Goal: Check status

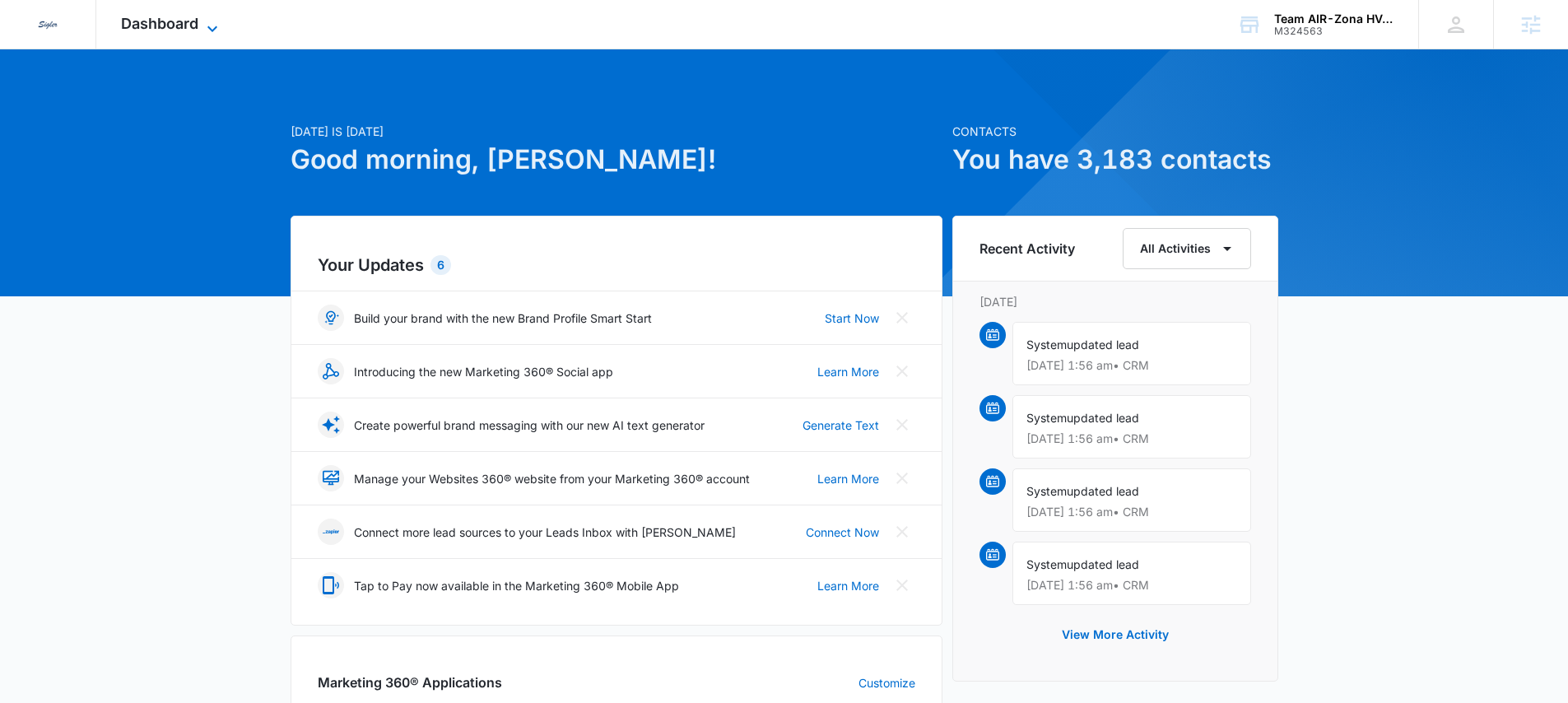
click at [179, 29] on span "Dashboard" at bounding box center [159, 23] width 78 height 18
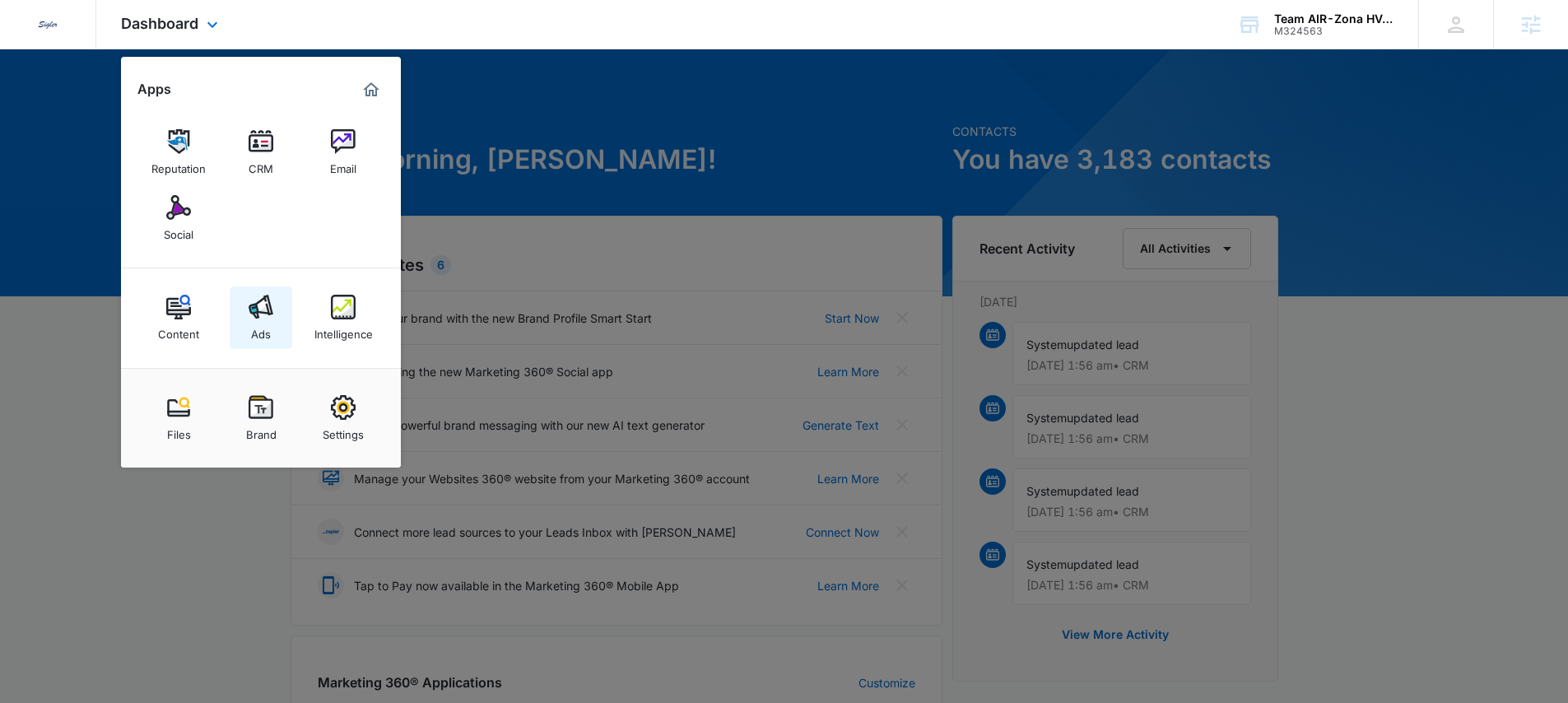
click at [256, 305] on img at bounding box center [261, 307] width 25 height 25
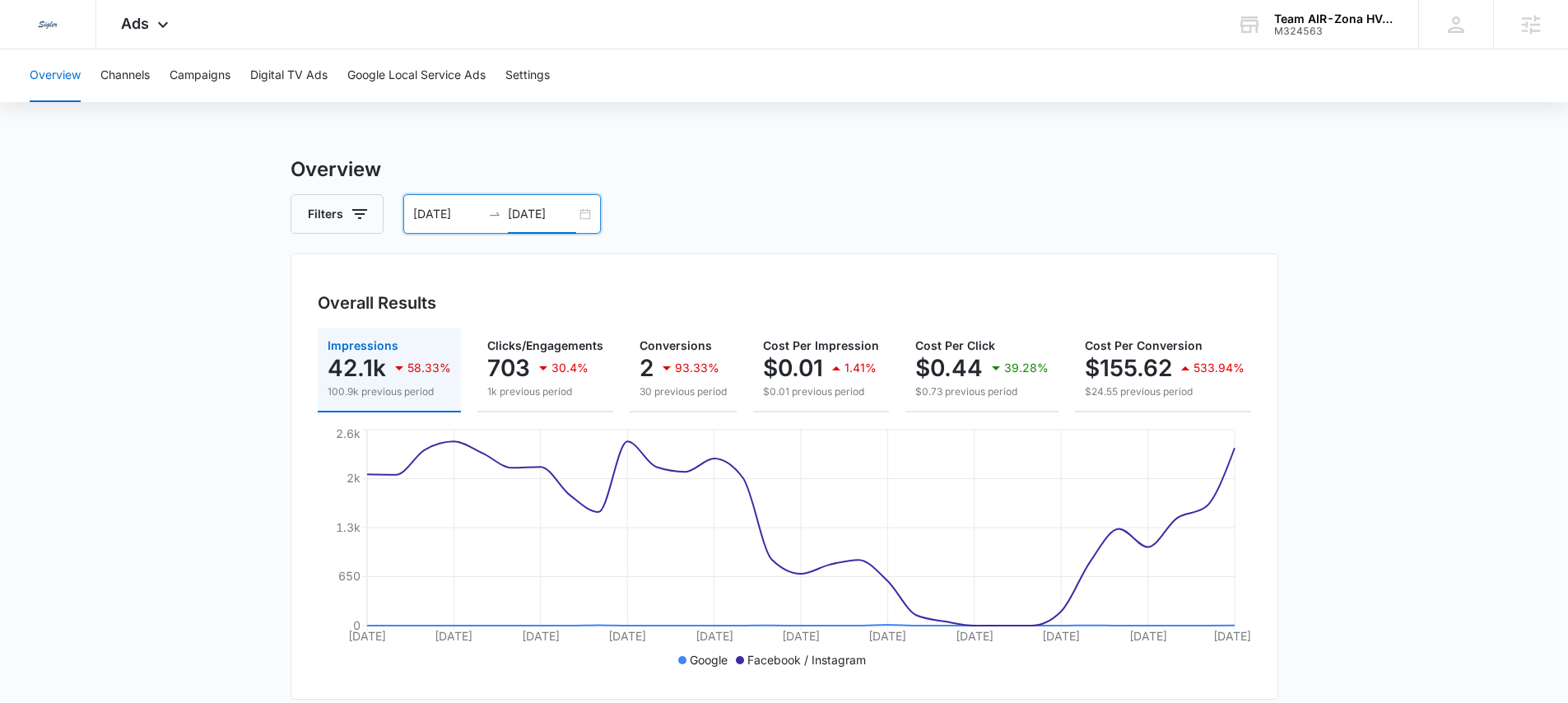
click at [526, 218] on input "10/12/2025" at bounding box center [542, 214] width 68 height 18
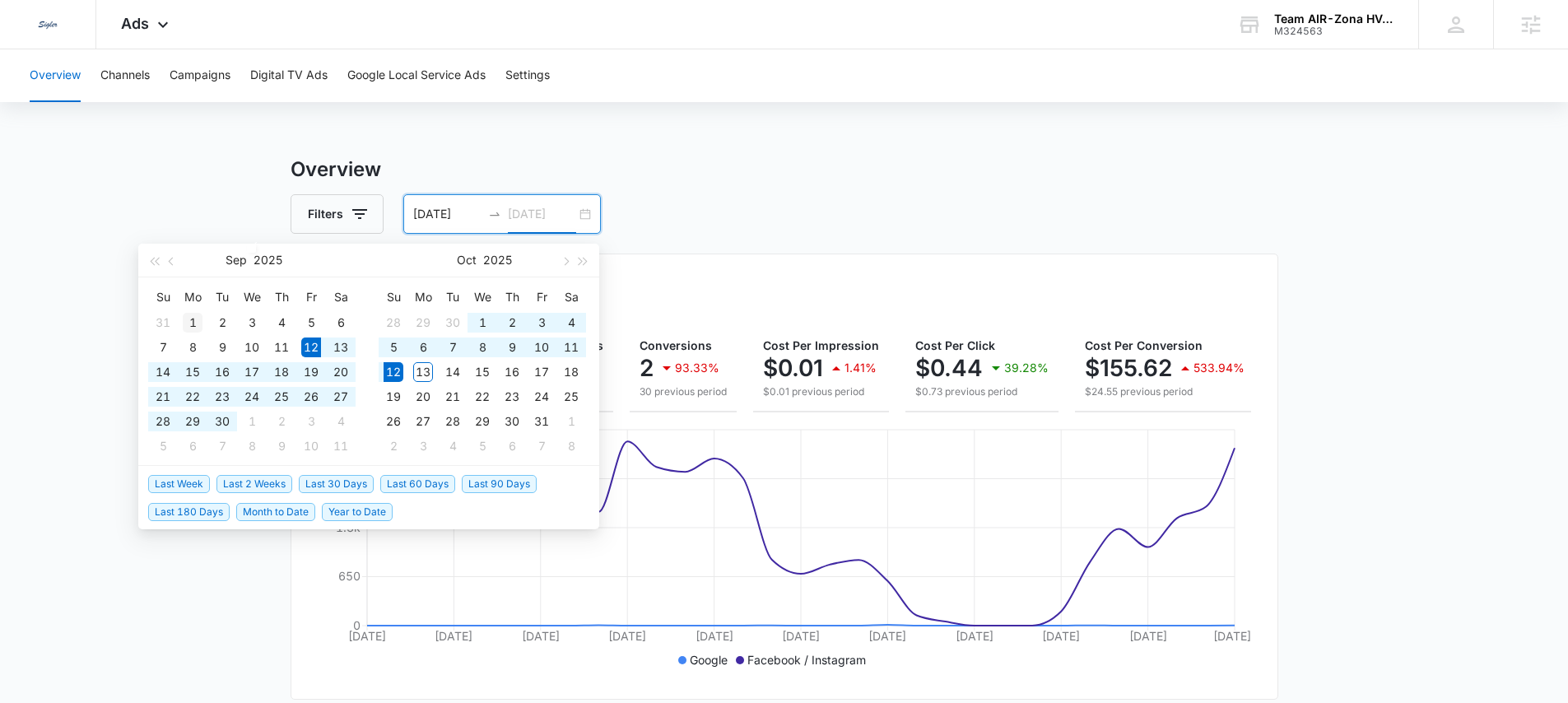
type input "09/01/2025"
click at [192, 320] on div "1" at bounding box center [193, 323] width 20 height 20
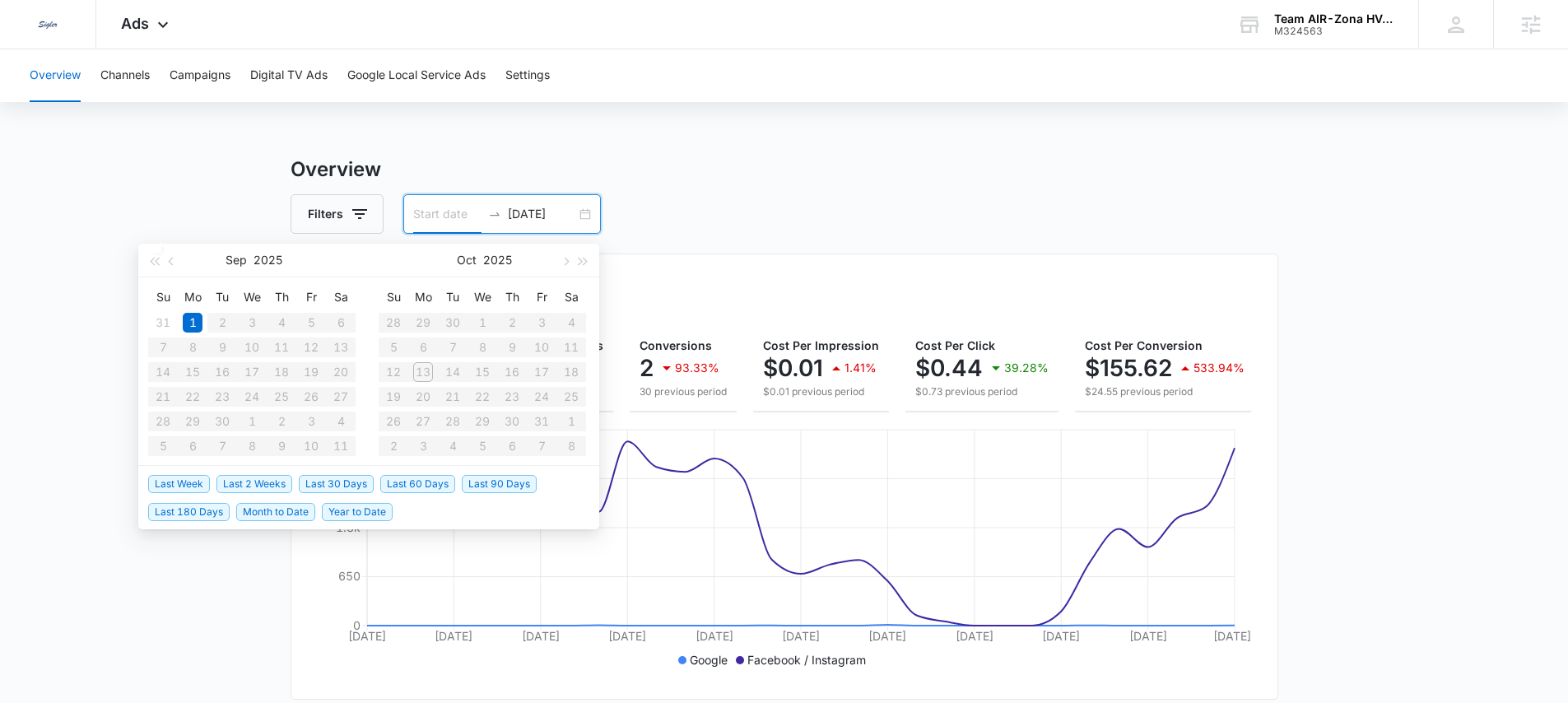
click at [422, 218] on input at bounding box center [448, 214] width 68 height 18
click at [193, 324] on div "1" at bounding box center [193, 323] width 20 height 20
type input "09/12/2025"
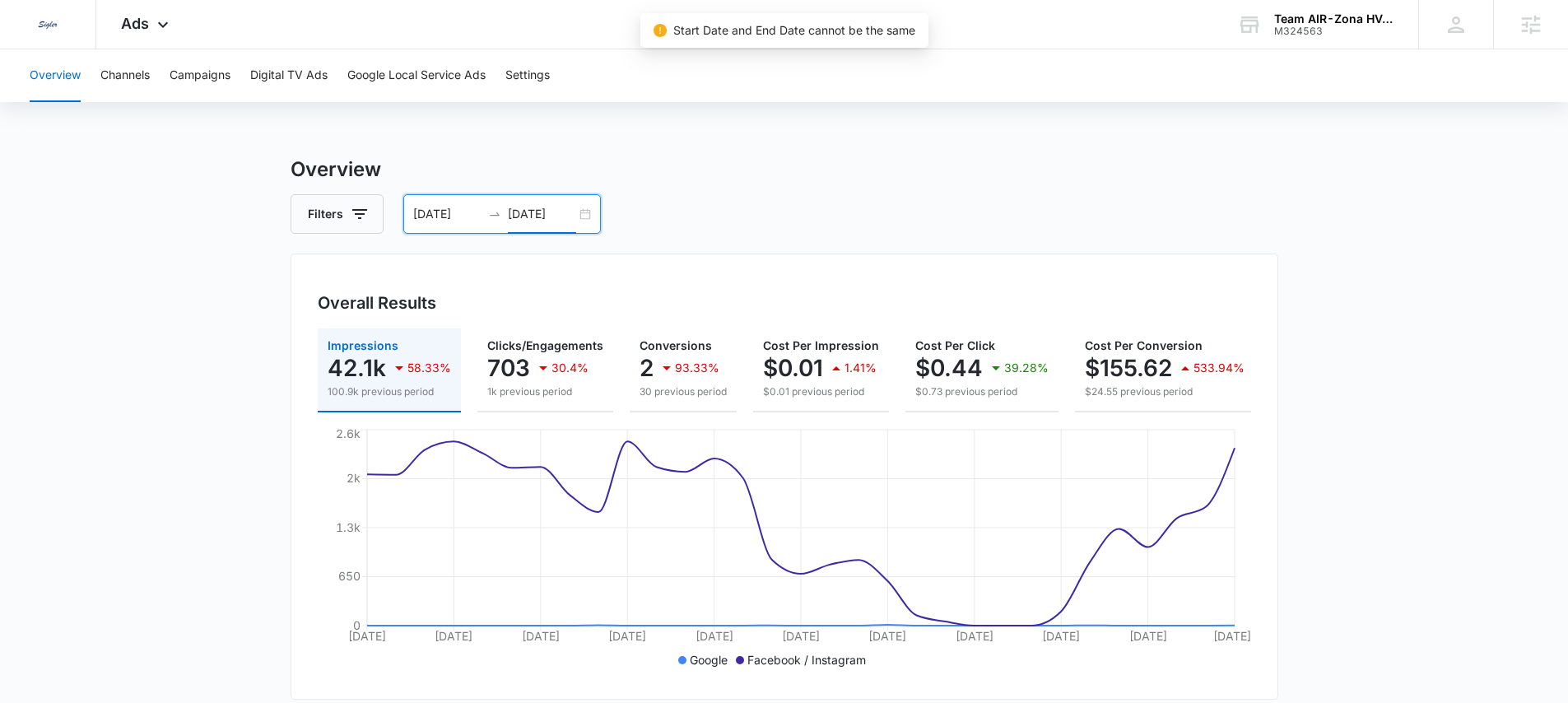
click at [531, 213] on input "10/12/2025" at bounding box center [542, 214] width 68 height 18
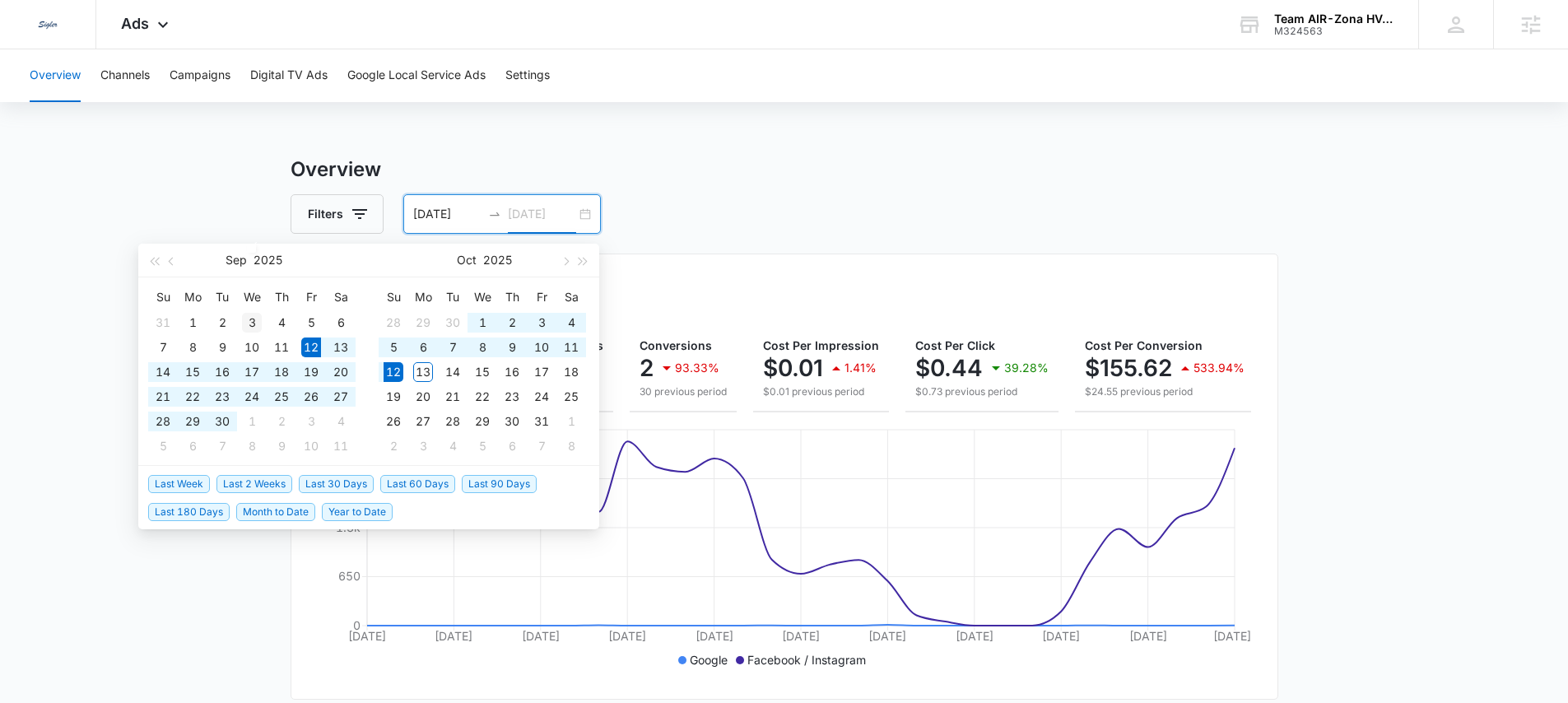
drag, startPoint x: 316, startPoint y: 345, endPoint x: 257, endPoint y: 326, distance: 62.0
click at [257, 326] on tbody "31 1 2 3 4 5 6 7 8 9 10 11 12 13 14 15 16 17 18 19 20 21 22 23 24 25 26 27 28 2…" at bounding box center [251, 384] width 207 height 148
type input "09/01/2025"
click at [189, 321] on div "1" at bounding box center [193, 323] width 20 height 20
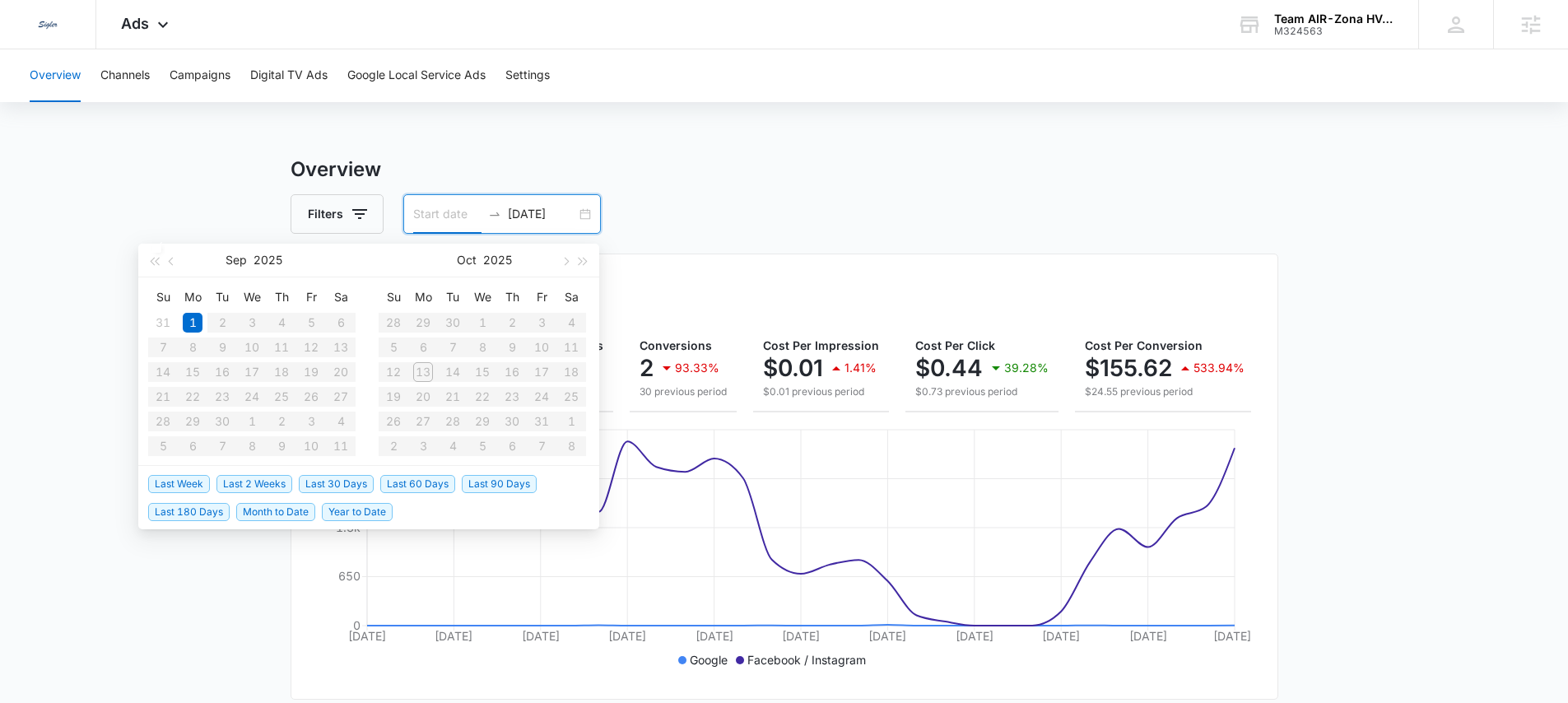
click at [192, 321] on div "1" at bounding box center [193, 323] width 20 height 20
type input "09/12/2025"
type input "10/12/2025"
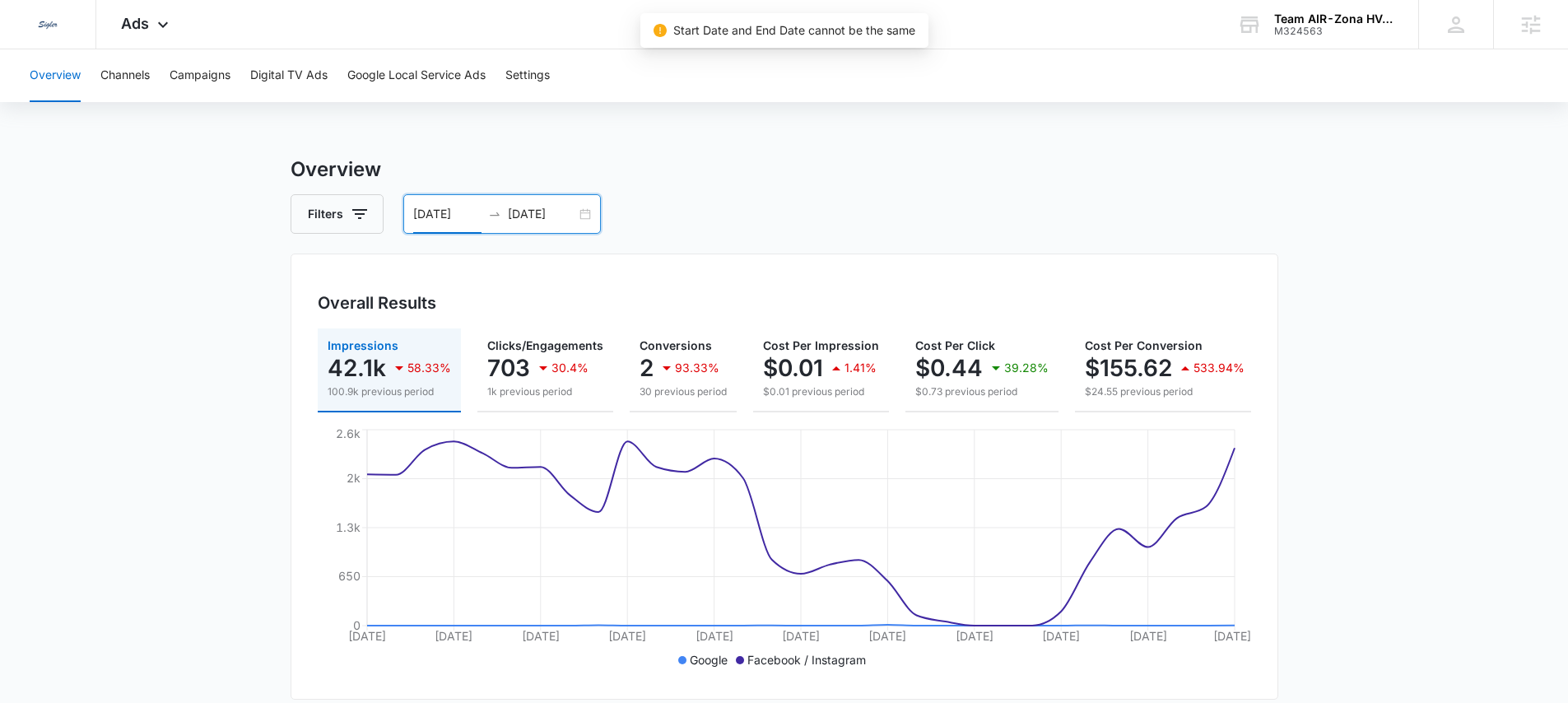
click at [453, 210] on input "09/12/2025" at bounding box center [448, 214] width 68 height 18
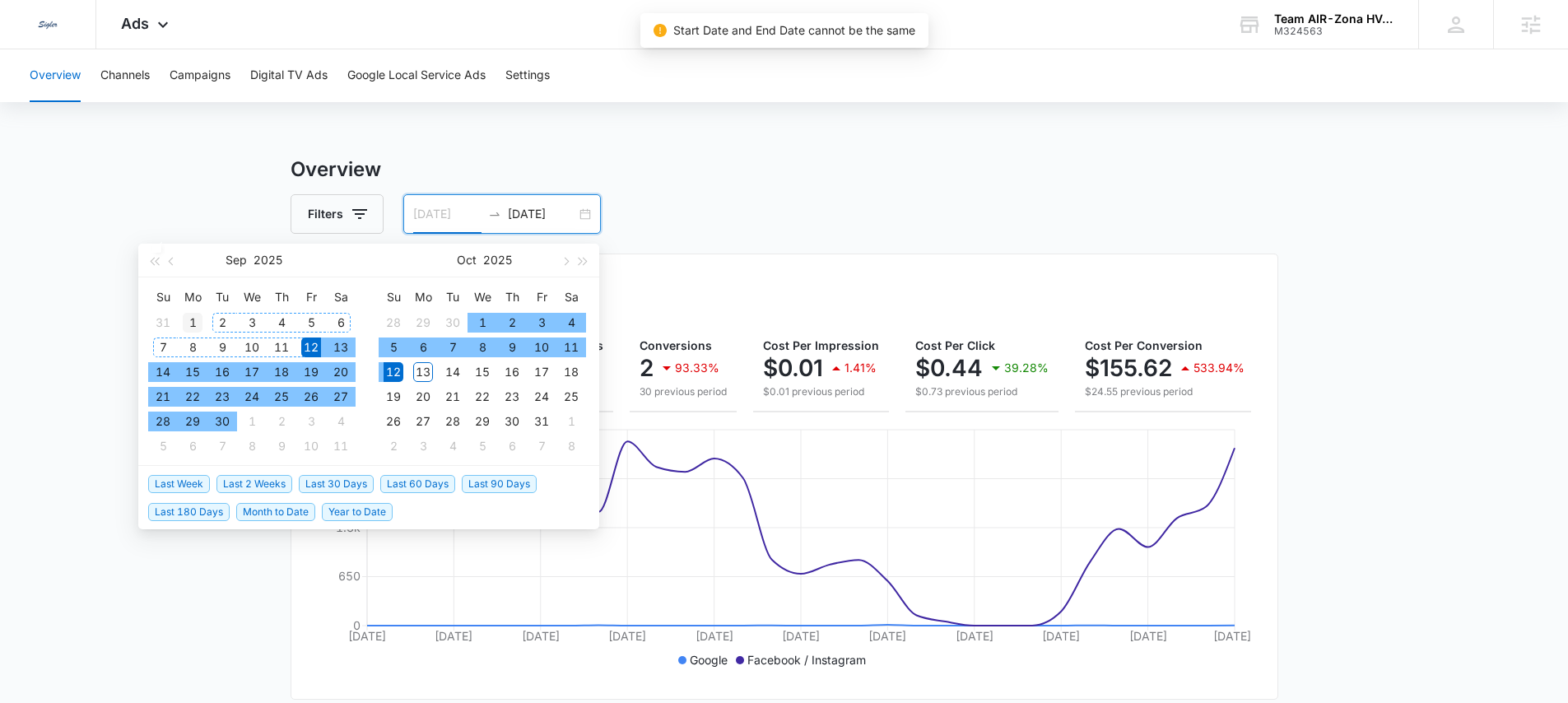
type input "09/01/2025"
click at [199, 320] on div "1" at bounding box center [193, 323] width 20 height 20
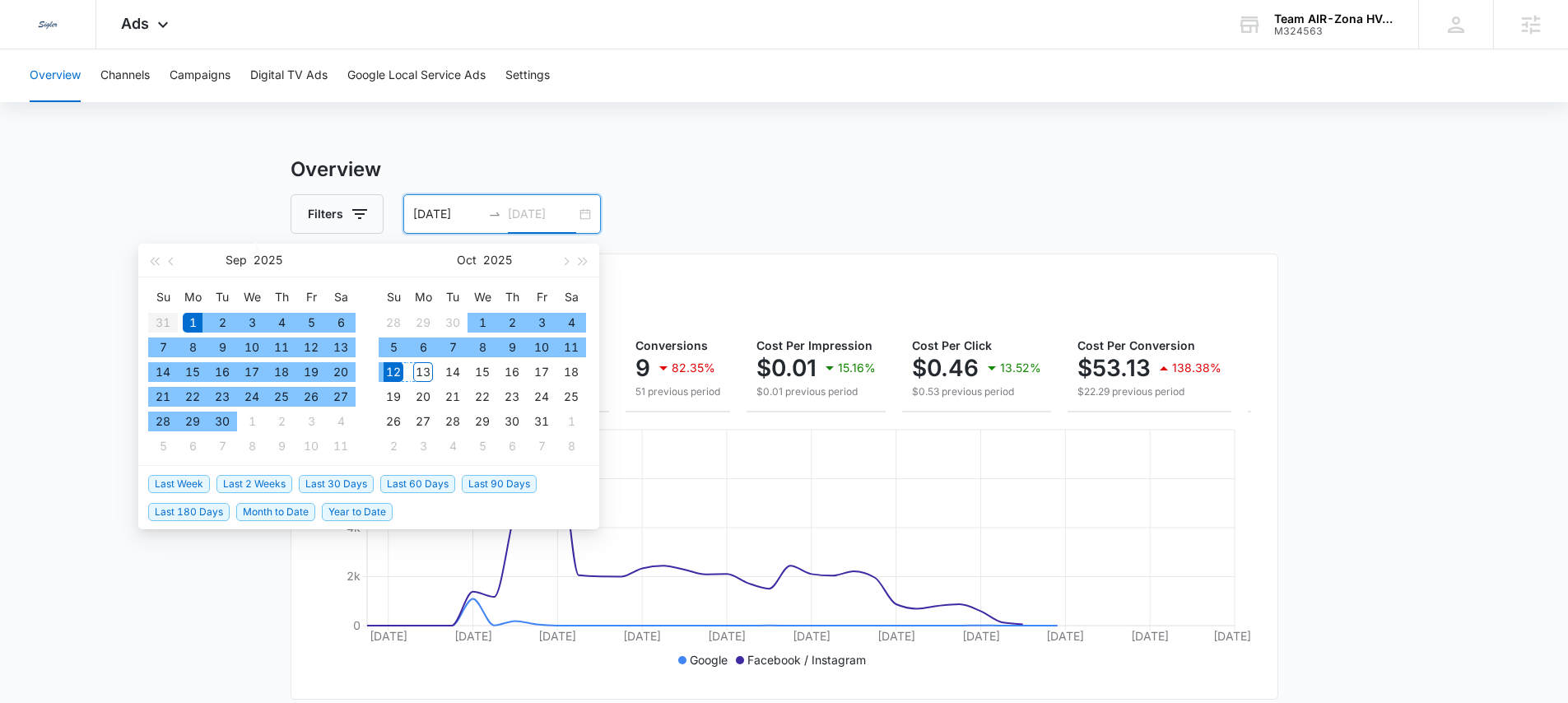
type input "10/12/2025"
click at [396, 372] on div "12" at bounding box center [393, 372] width 20 height 20
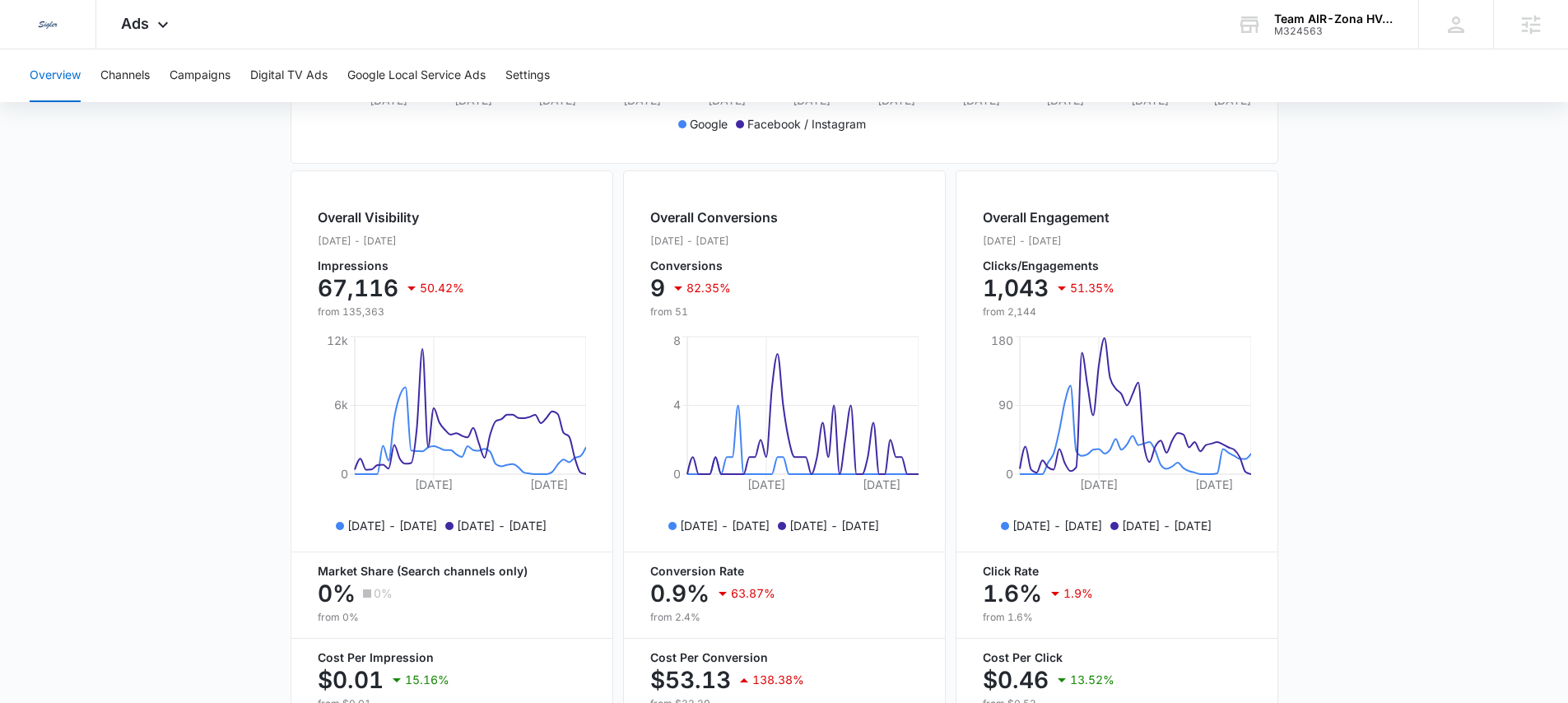
scroll to position [646, 0]
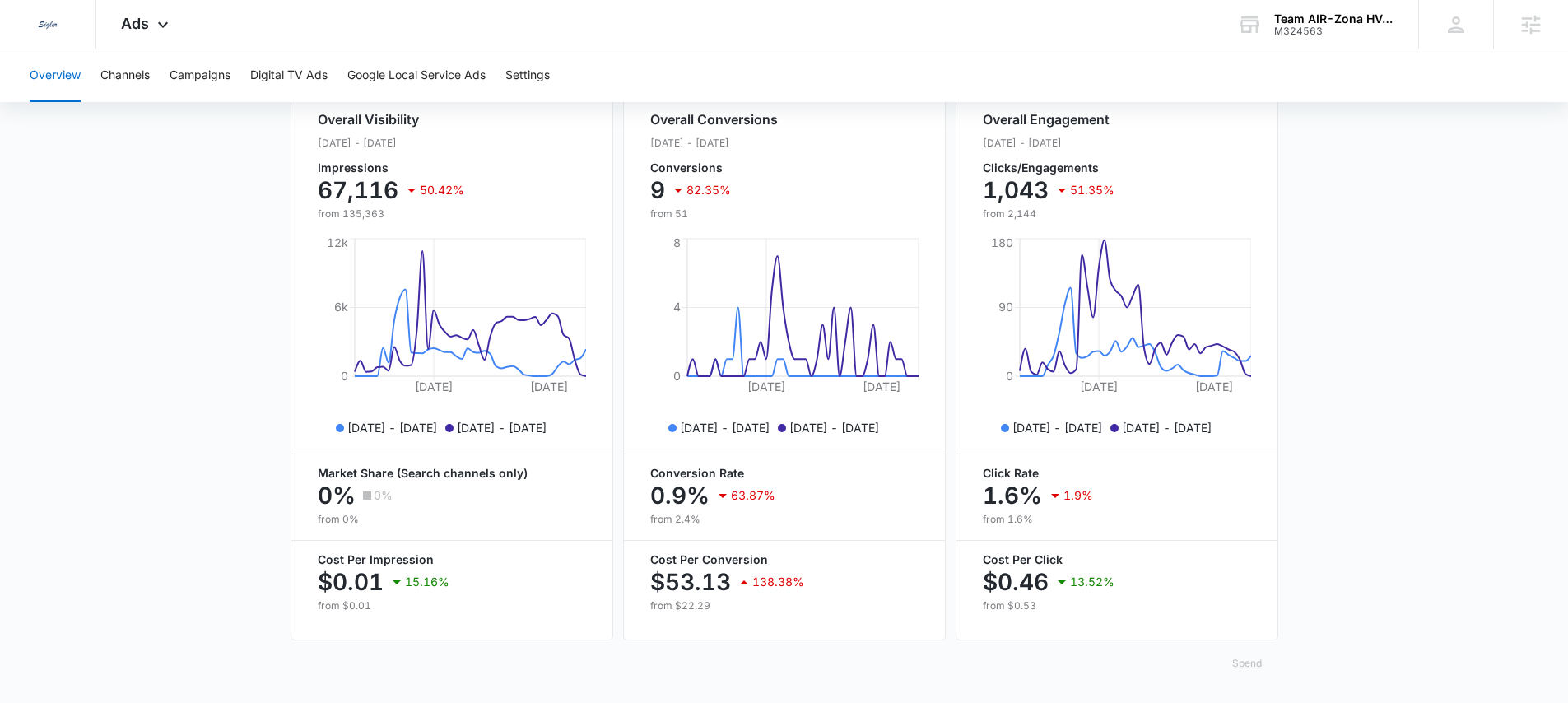
click at [1251, 666] on button "Spend" at bounding box center [1247, 663] width 63 height 39
click at [1253, 619] on div "Raw" at bounding box center [1259, 624] width 48 height 10
click at [1254, 668] on button "Spend" at bounding box center [1247, 663] width 63 height 39
click at [1255, 596] on div "Optimized" at bounding box center [1259, 601] width 48 height 10
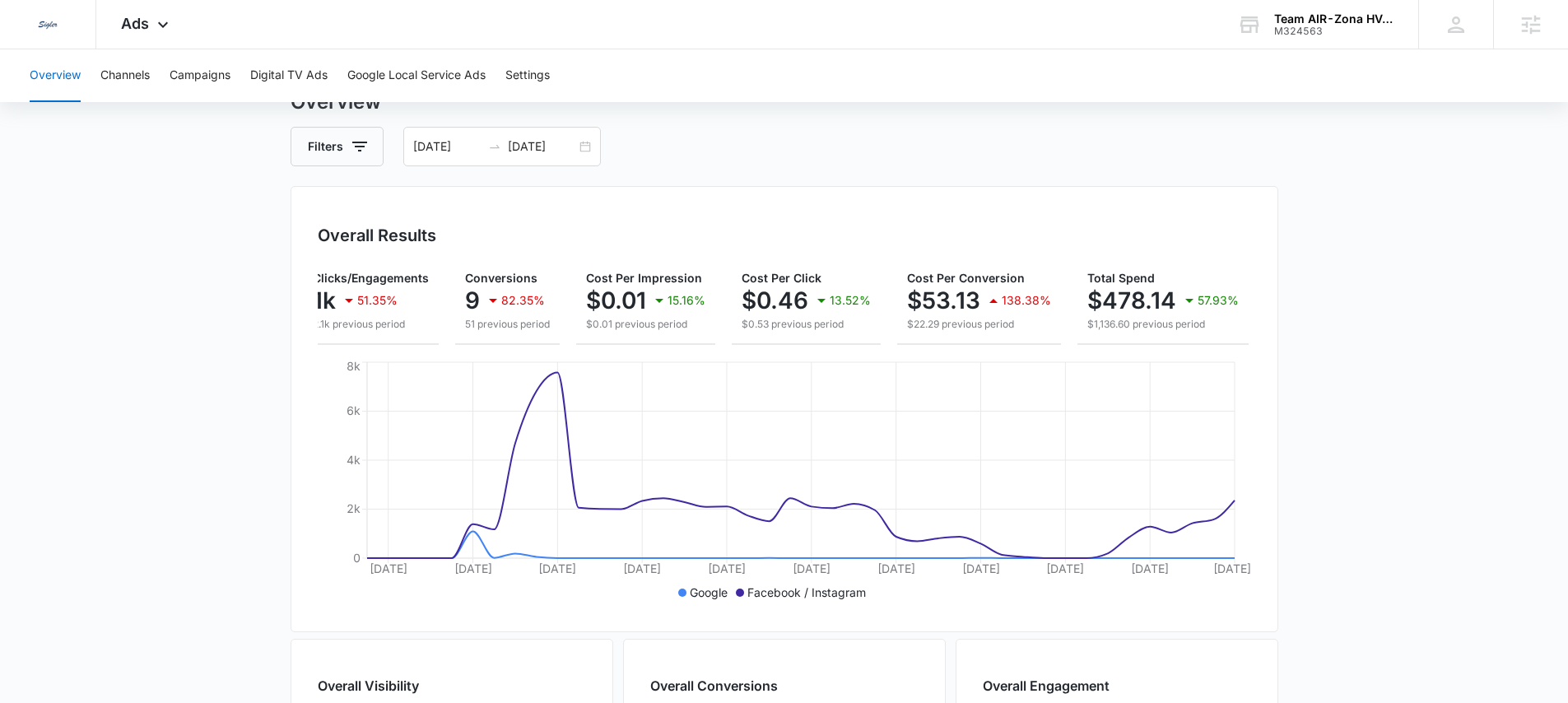
scroll to position [0, 0]
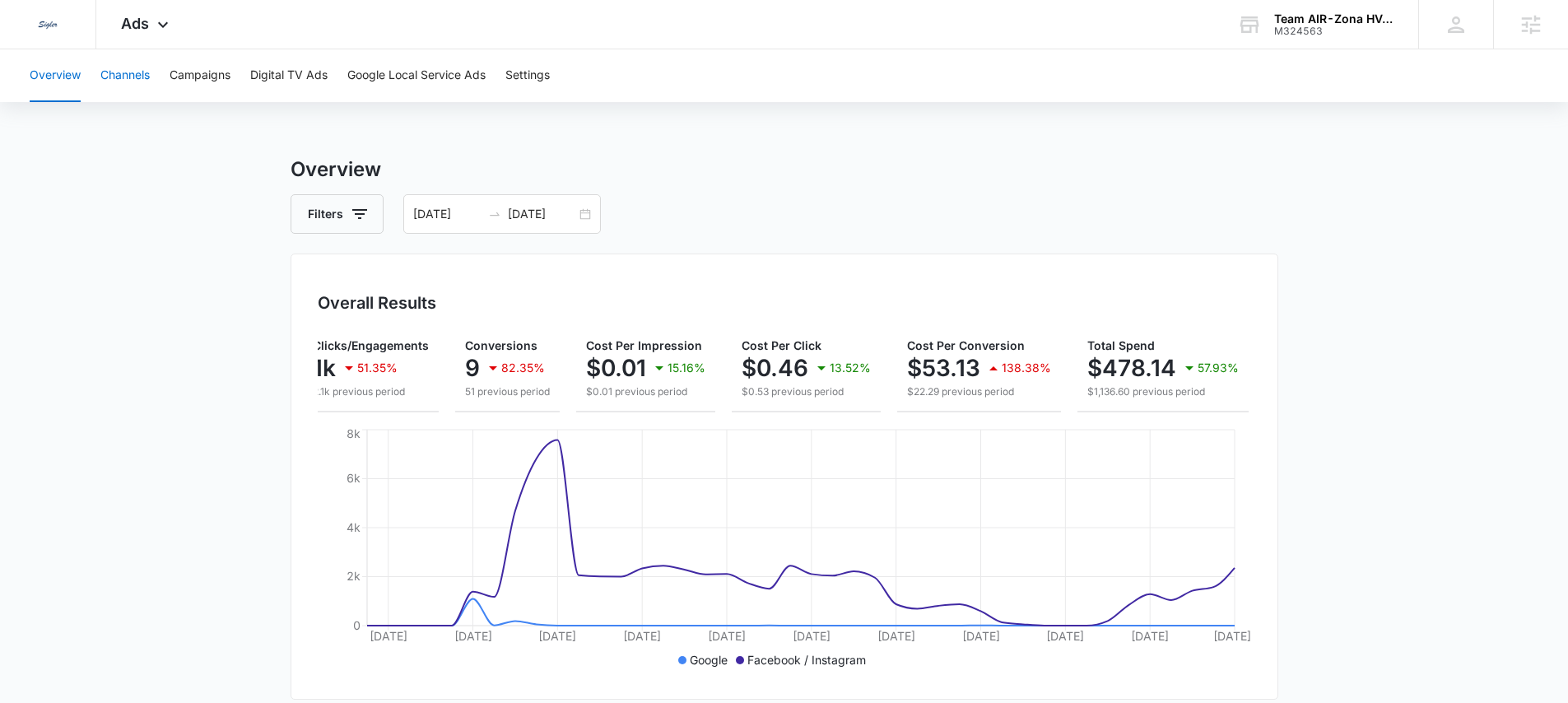
click at [131, 71] on button "Channels" at bounding box center [124, 75] width 49 height 53
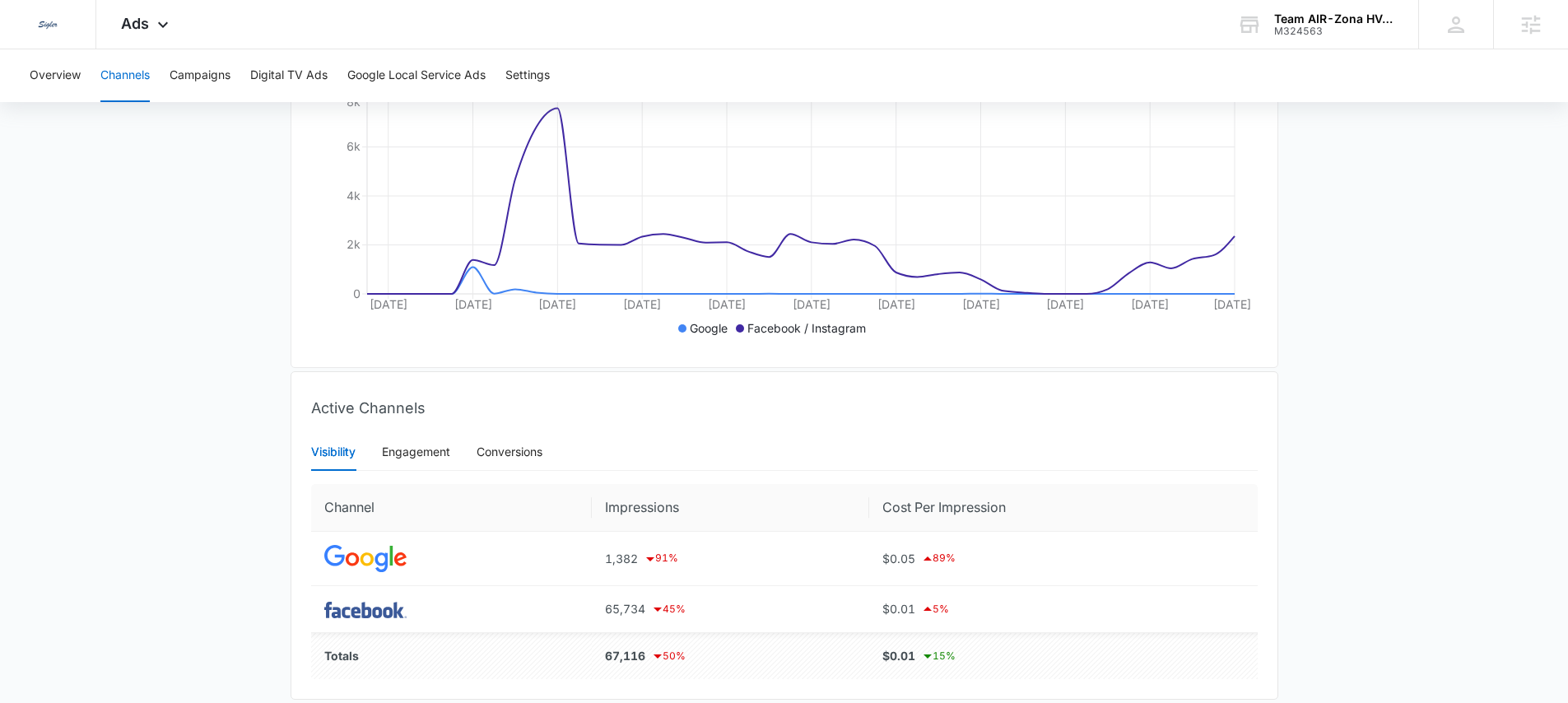
scroll to position [400, 0]
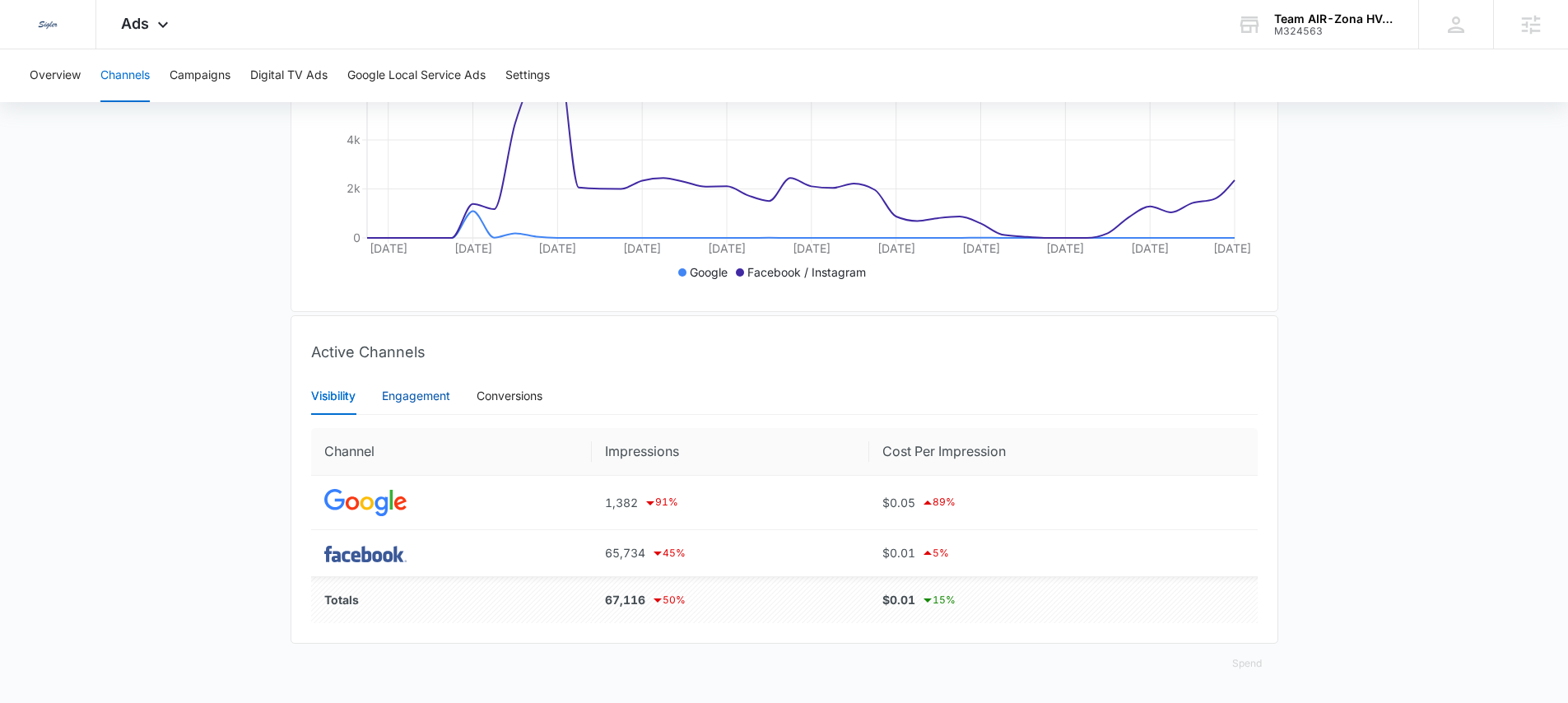
click at [410, 395] on div "Engagement" at bounding box center [416, 396] width 68 height 18
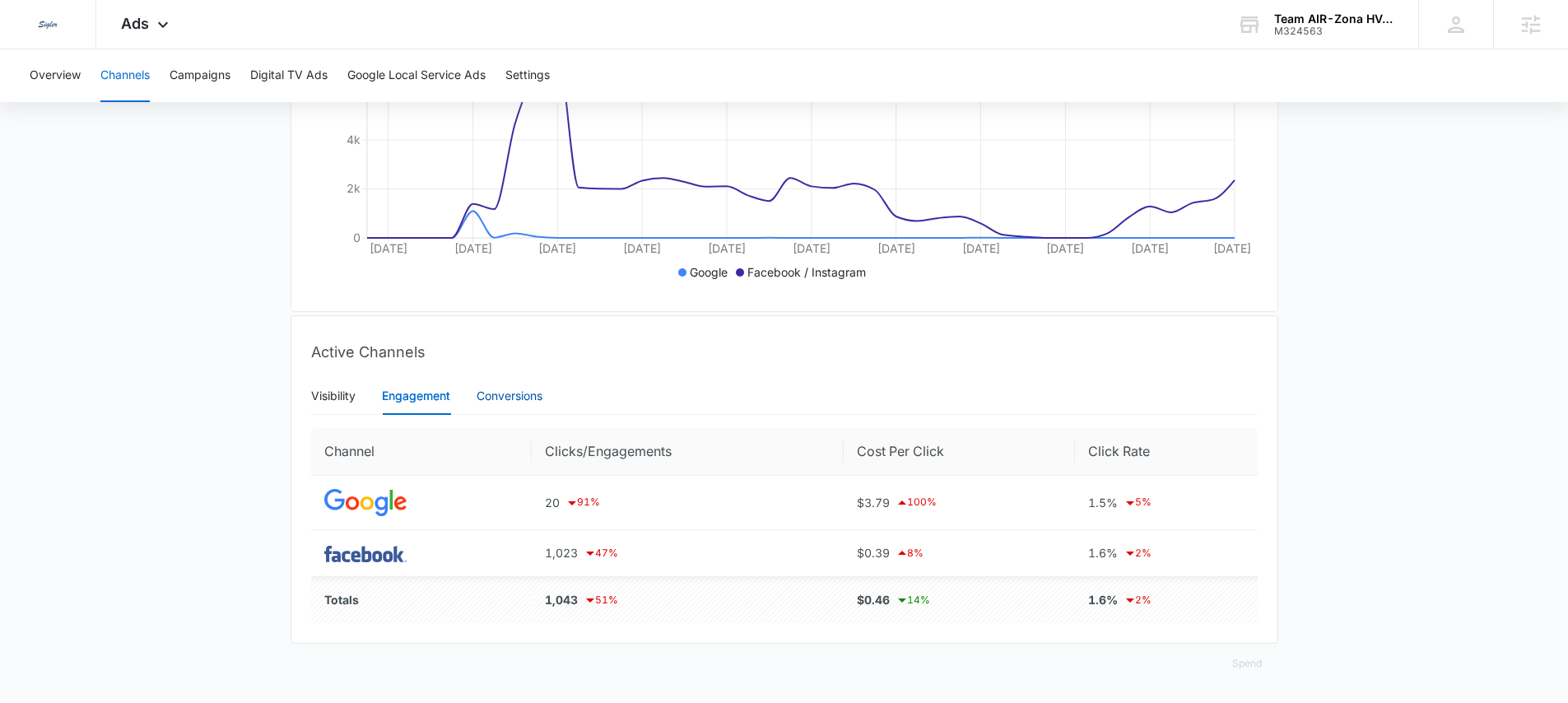
click at [521, 399] on div "Conversions" at bounding box center [509, 396] width 66 height 18
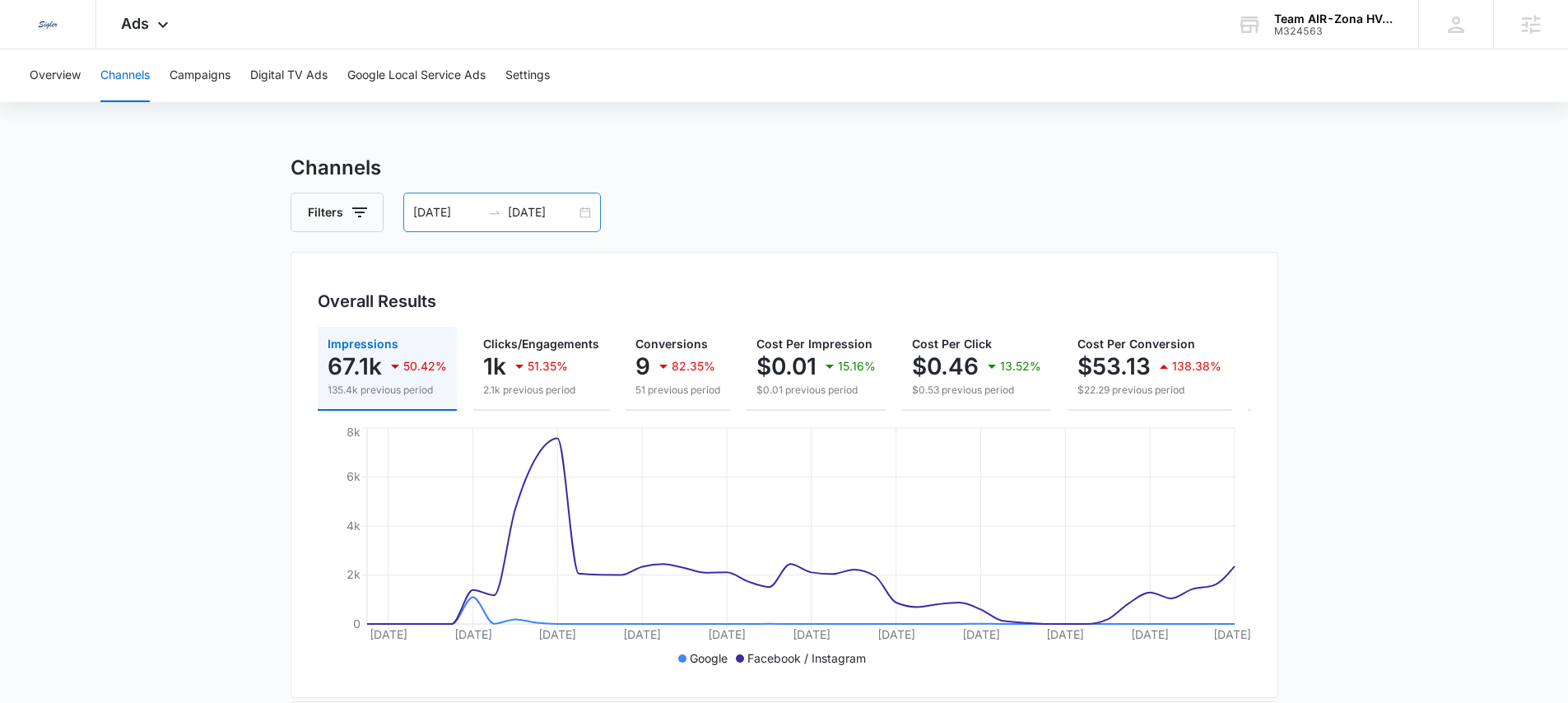
scroll to position [0, 0]
click at [187, 74] on button "Campaigns" at bounding box center [200, 75] width 61 height 53
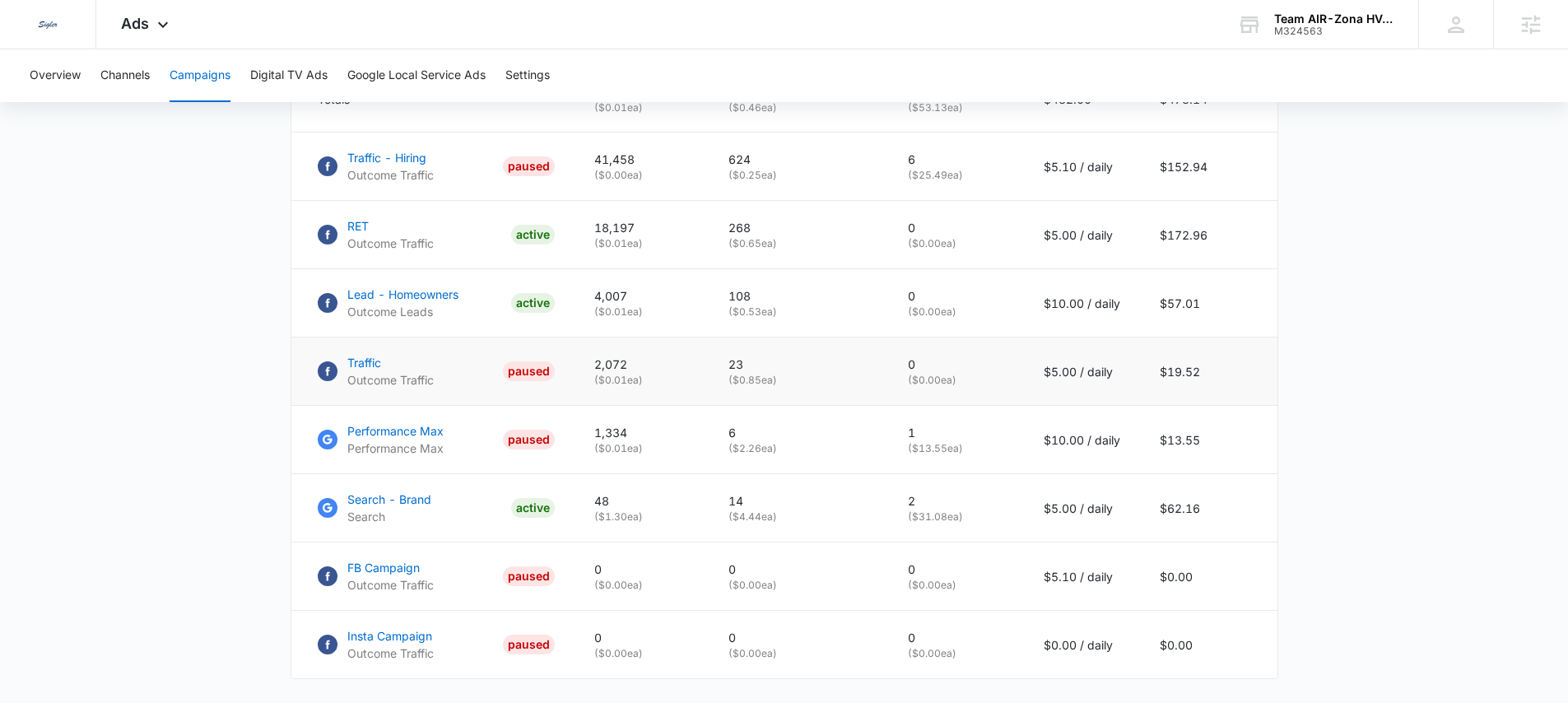
scroll to position [893, 0]
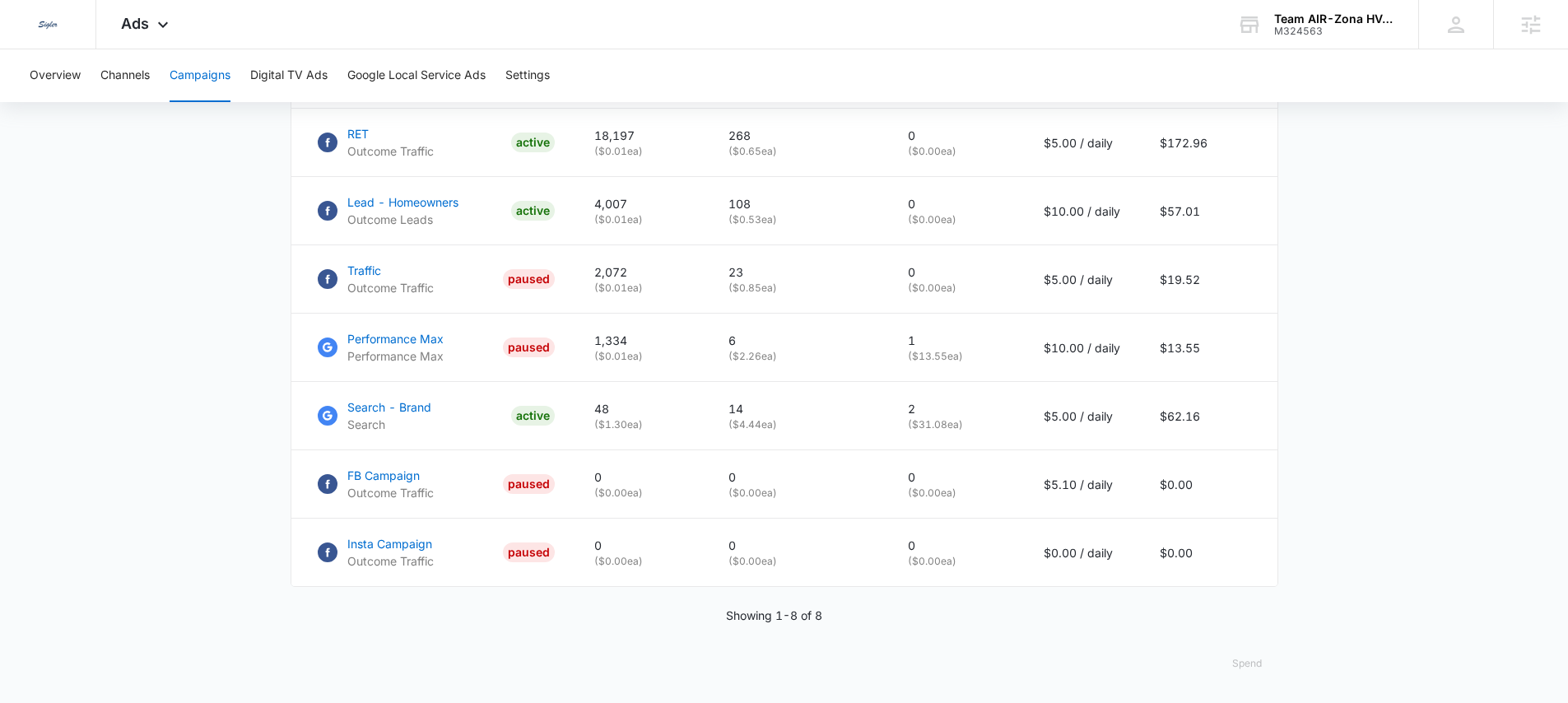
click at [1249, 666] on button "Spend" at bounding box center [1247, 663] width 63 height 39
click at [1259, 619] on div "Raw" at bounding box center [1259, 624] width 48 height 10
click at [1240, 667] on button "Spend" at bounding box center [1247, 663] width 63 height 39
click at [1260, 596] on div "Optimized" at bounding box center [1259, 601] width 48 height 10
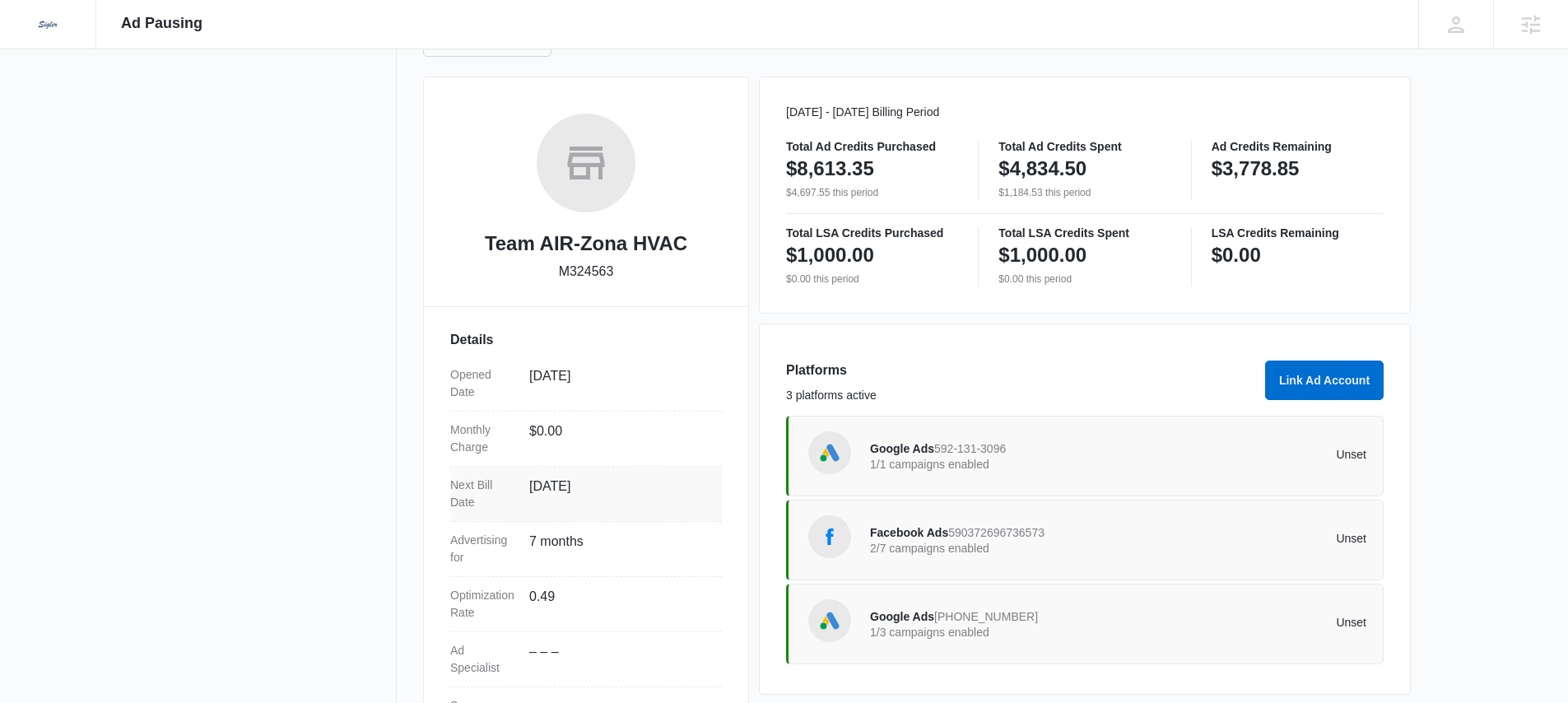
scroll to position [273, 0]
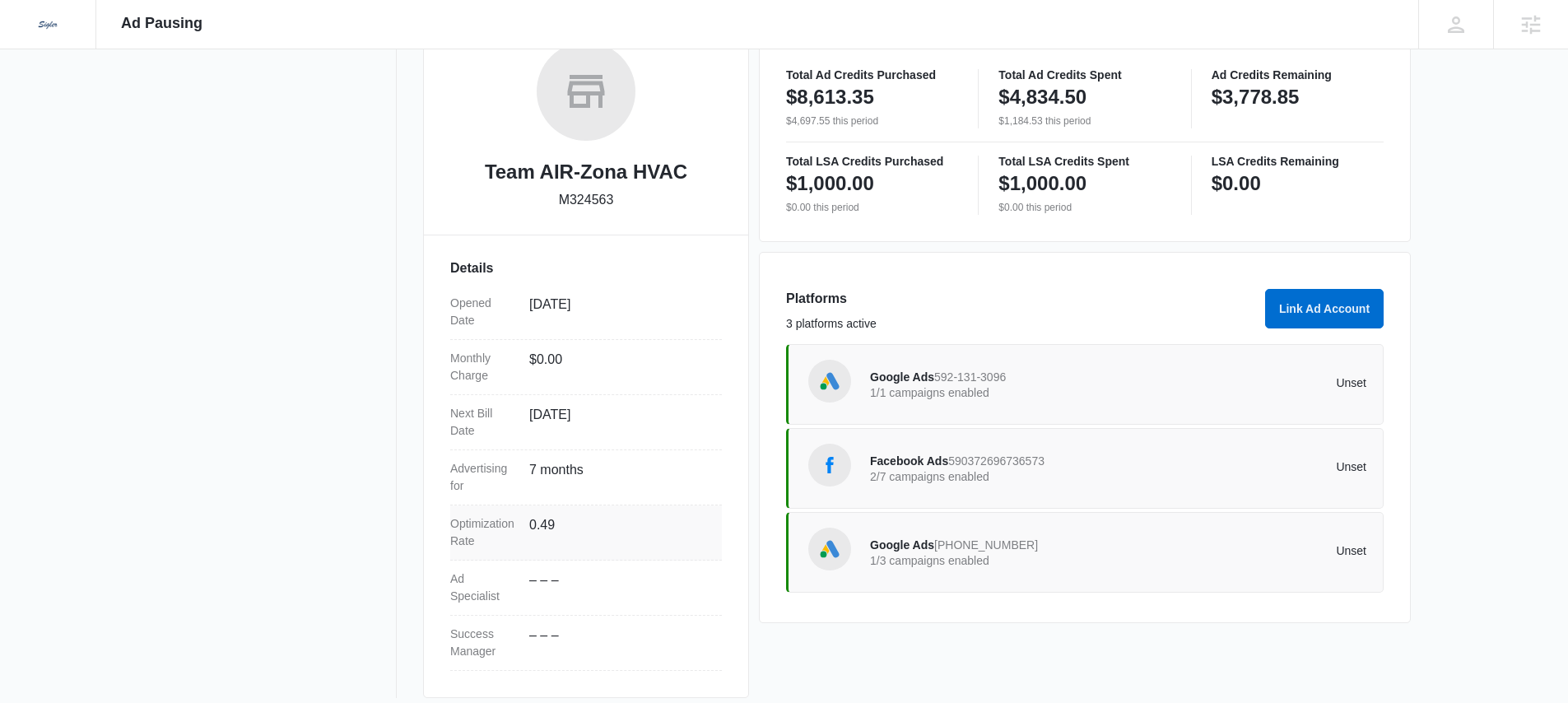
click at [533, 529] on dd "0.49" at bounding box center [619, 532] width 180 height 34
click at [534, 529] on dd "0.49" at bounding box center [619, 532] width 180 height 34
